Goal: Transaction & Acquisition: Purchase product/service

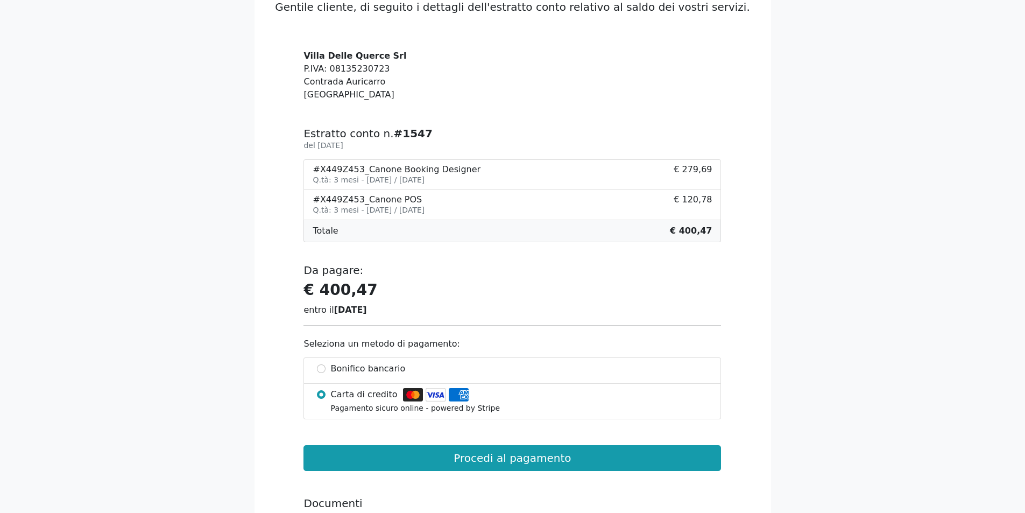
scroll to position [108, 0]
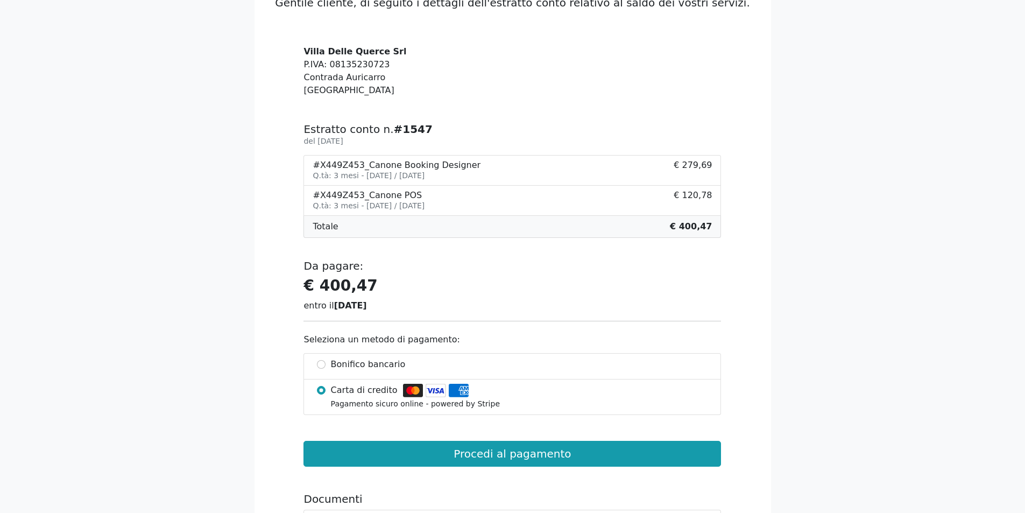
click at [374, 366] on span "Bonifico bancario" at bounding box center [368, 364] width 75 height 13
click at [326, 366] on input "Bonifico bancario" at bounding box center [321, 364] width 9 height 9
radio input "true"
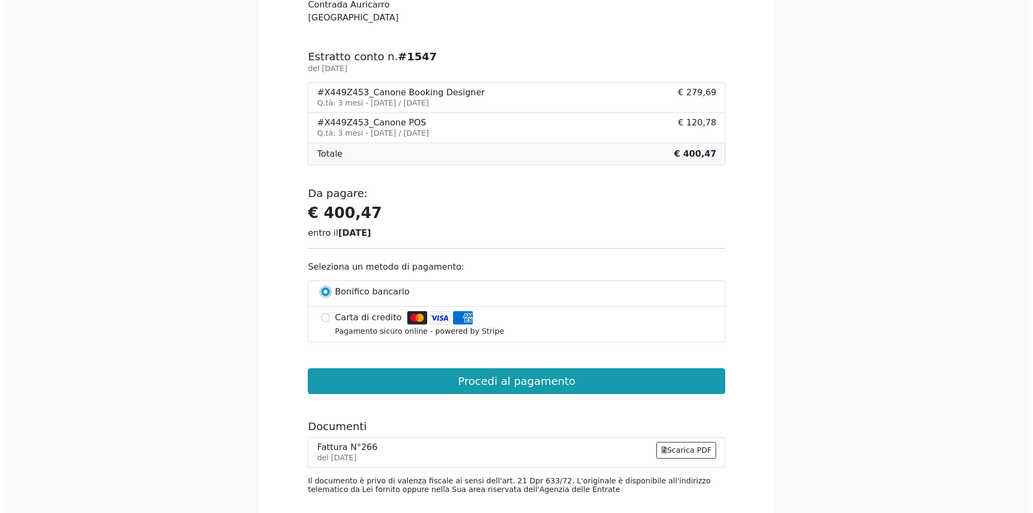
scroll to position [126, 0]
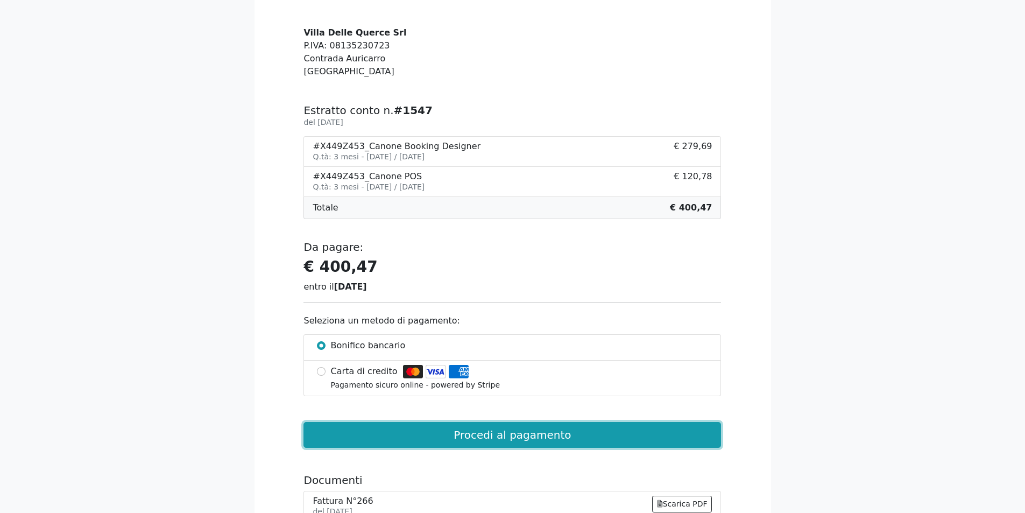
click at [549, 435] on button "Procedi al pagamento" at bounding box center [513, 435] width 418 height 26
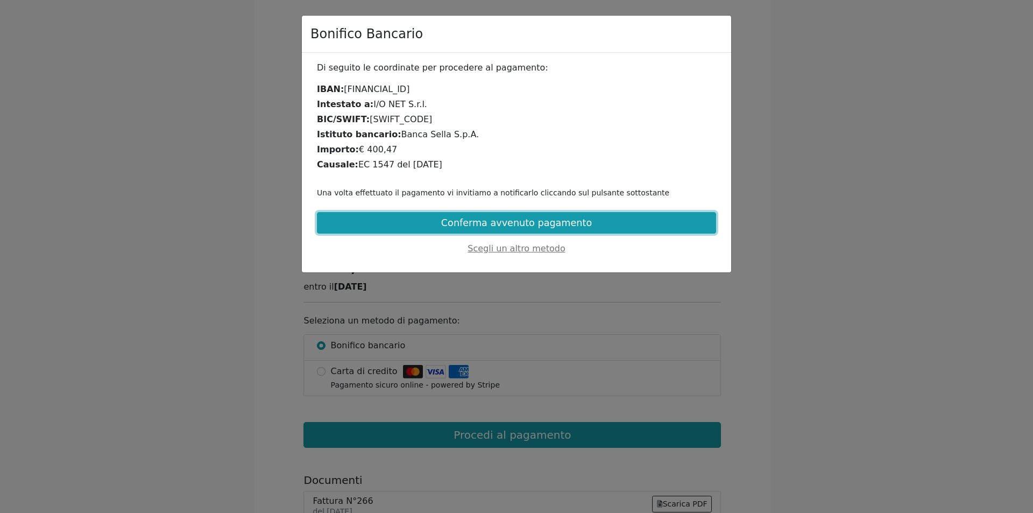
click at [519, 226] on button "Conferma avvenuto pagamento" at bounding box center [516, 223] width 399 height 22
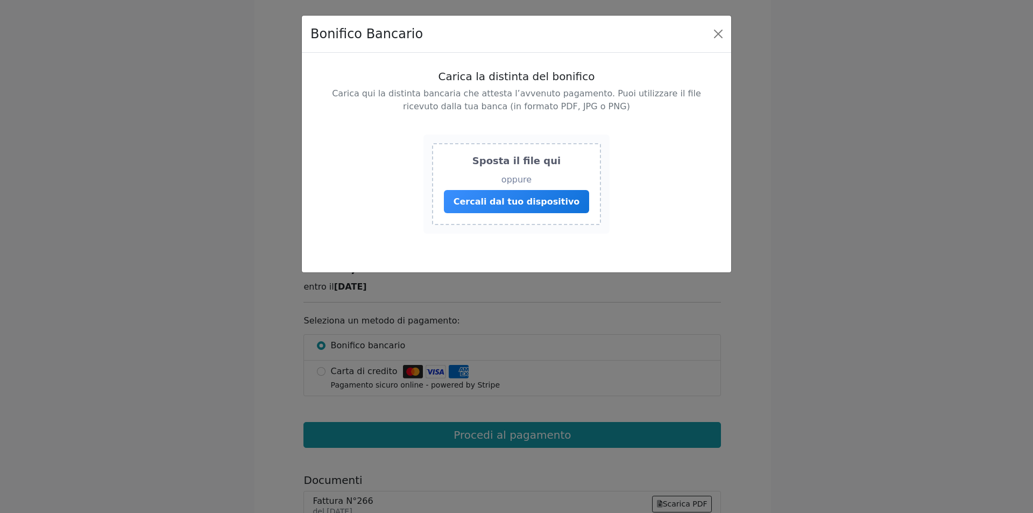
click at [494, 203] on span "Cercali dal tuo dispositivo" at bounding box center [517, 201] width 126 height 10
